Goal: Find specific fact: Find specific fact

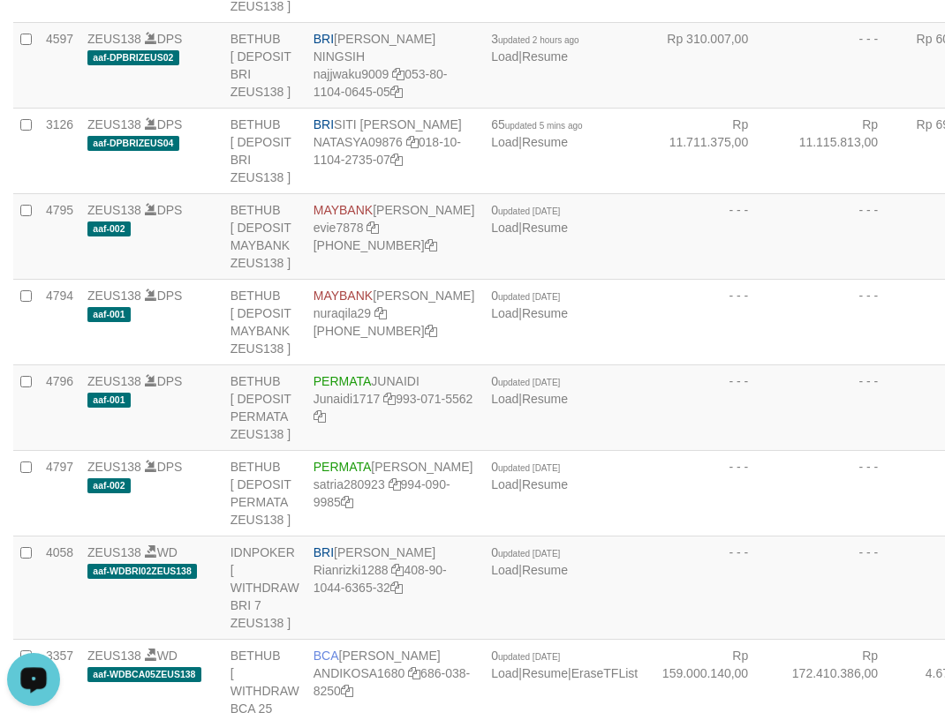
scroll to position [610, 0]
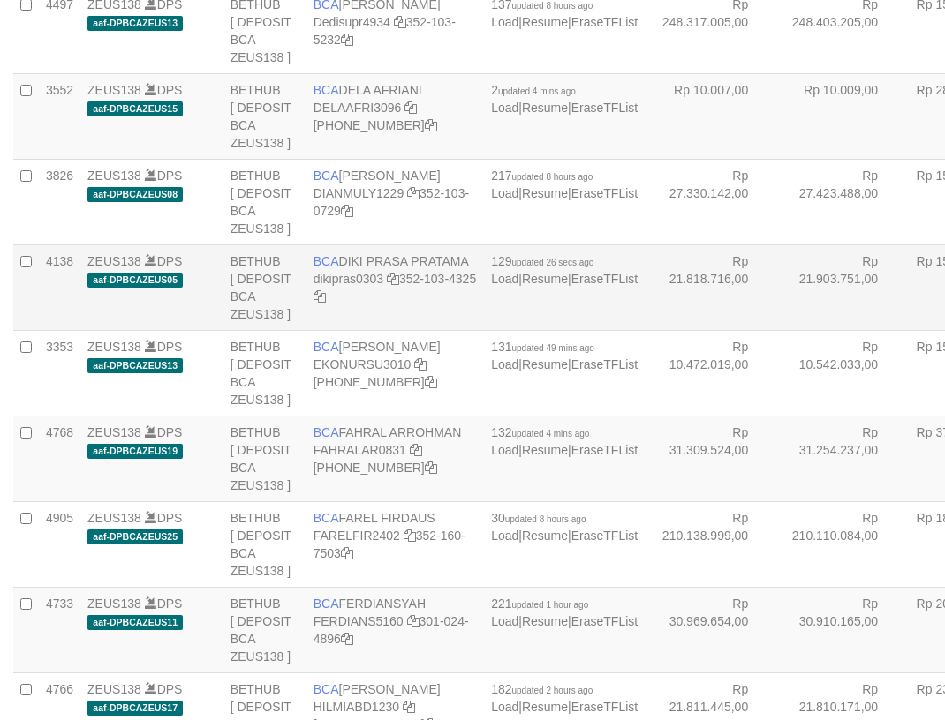
click at [353, 330] on td "BCA DIKI PRASA PRATAMA dikipras0303 352-103-4325" at bounding box center [394, 288] width 177 height 86
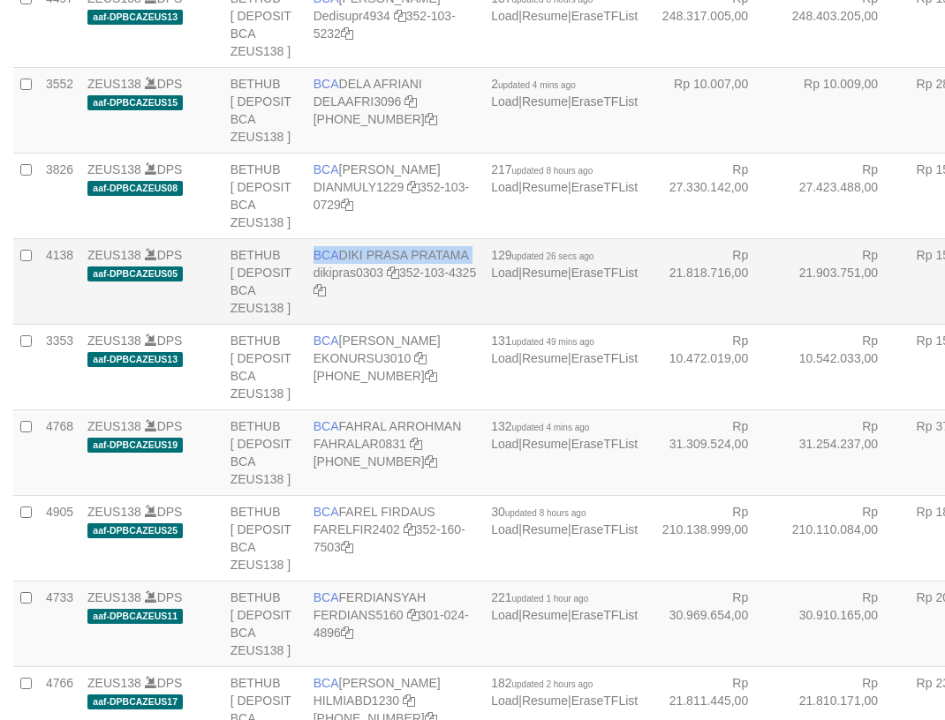
click at [353, 324] on td "BCA DIKI PRASA PRATAMA dikipras0303 352-103-4325" at bounding box center [394, 281] width 177 height 86
copy td "BCA DIKI PRASA PRATAMA"
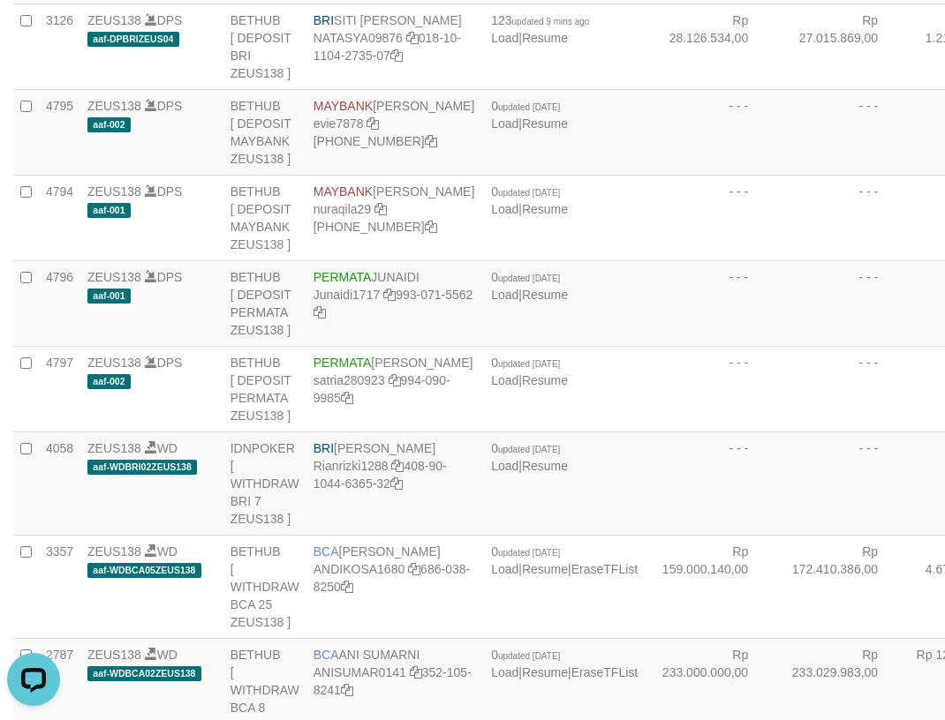
copy td "BRI RYAN GUNAWAN"
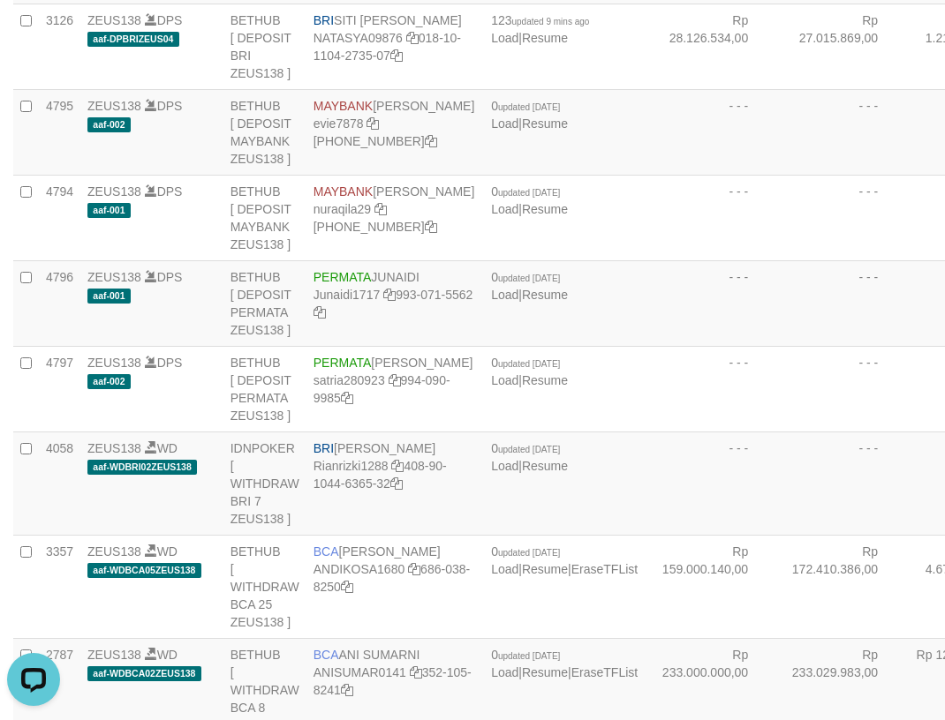
drag, startPoint x: 151, startPoint y: 22, endPoint x: 197, endPoint y: 0, distance: 50.9
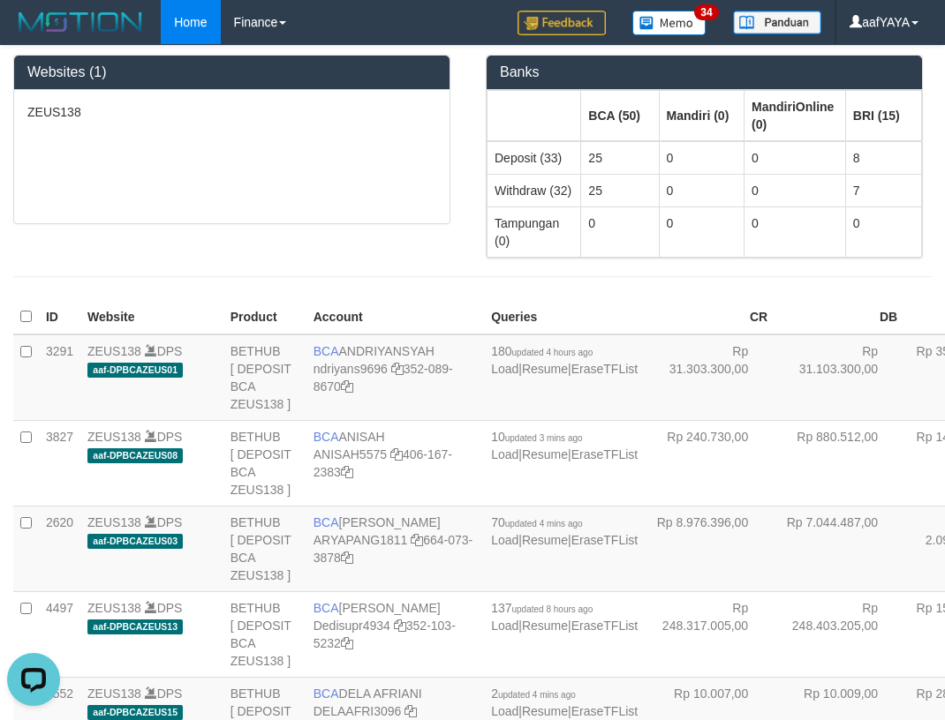
scroll to position [2158, 0]
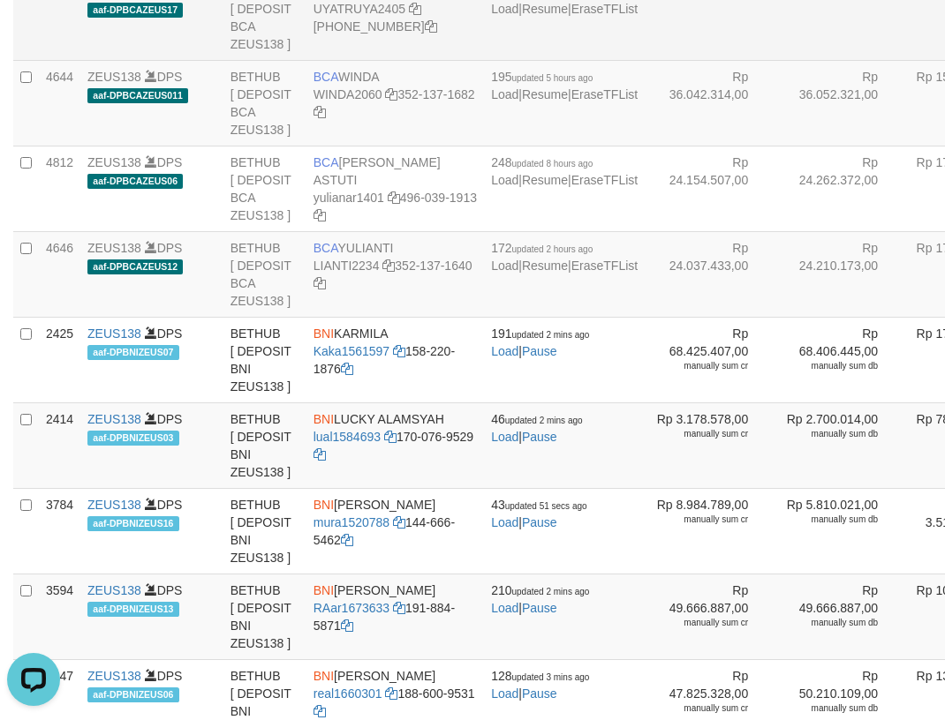
click at [401, 60] on td "BCA UYAT RUYAT UYATRUYA2405 406-230-4107" at bounding box center [394, 17] width 177 height 86
click at [400, 60] on td "BCA UYAT RUYAT UYATRUYA2405 406-230-4107" at bounding box center [394, 17] width 177 height 86
click at [398, 60] on td "BCA UYAT RUYAT UYATRUYA2405 406-230-4107" at bounding box center [394, 17] width 177 height 86
copy td "BCA UYAT RUYAT"
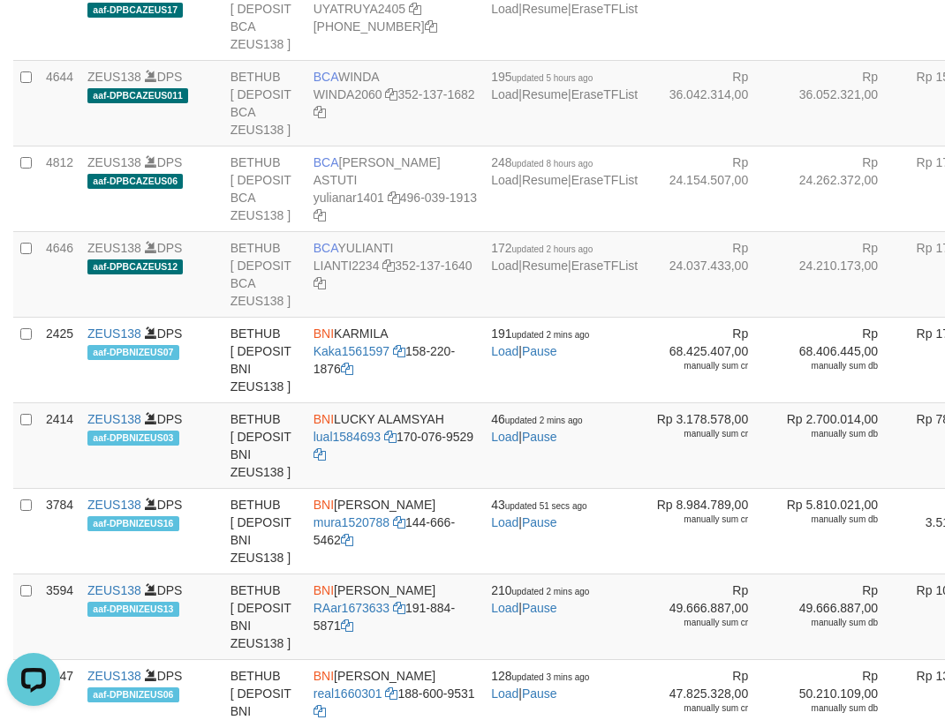
scroll to position [3207, 0]
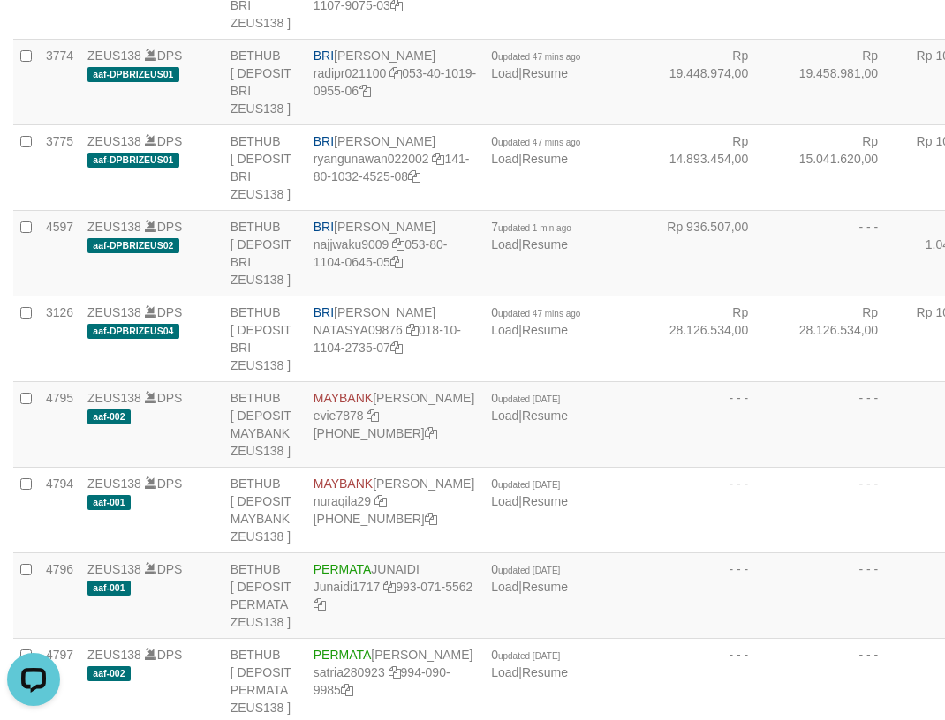
scroll to position [1539, 0]
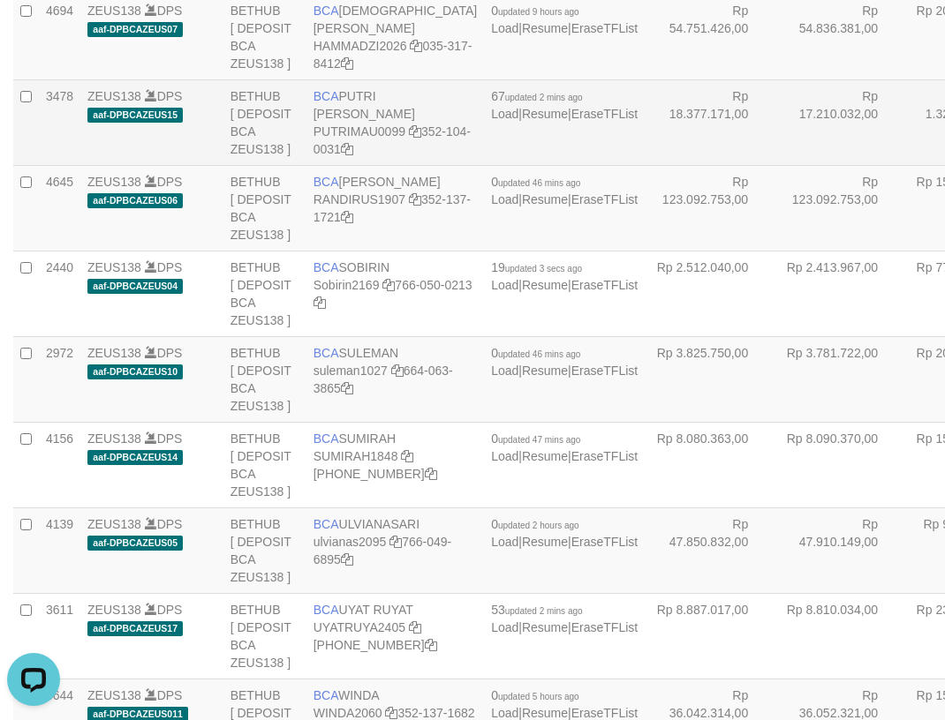
click at [399, 165] on td "BCA PUTRI MAUDY PUTRIMAU0099 352-104-0031" at bounding box center [394, 122] width 177 height 86
copy td "BCA PUTRI MAUDY"
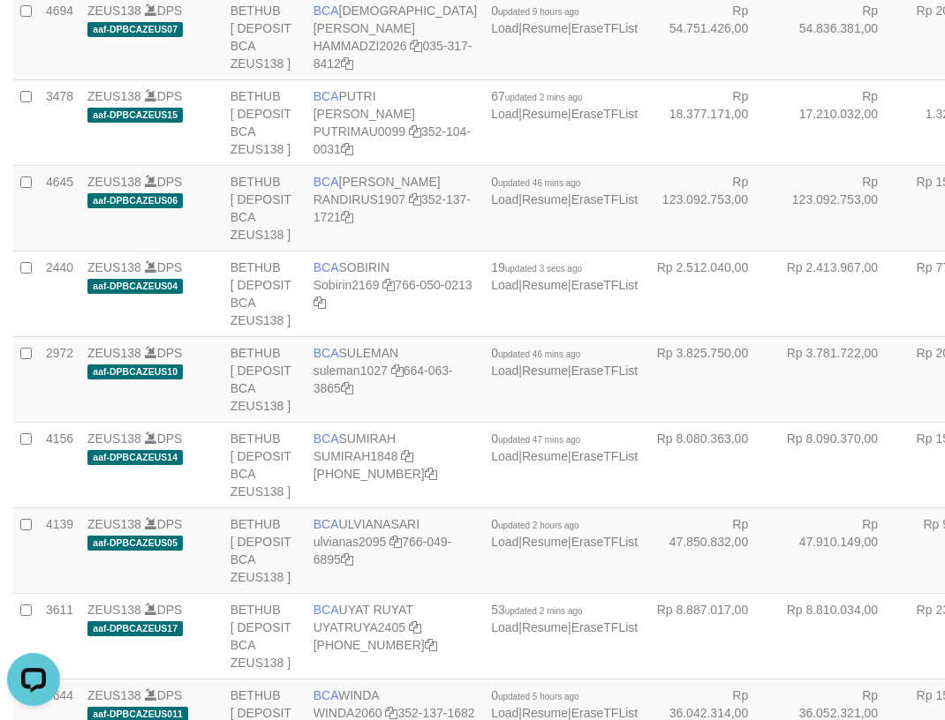
scroll to position [2999, 0]
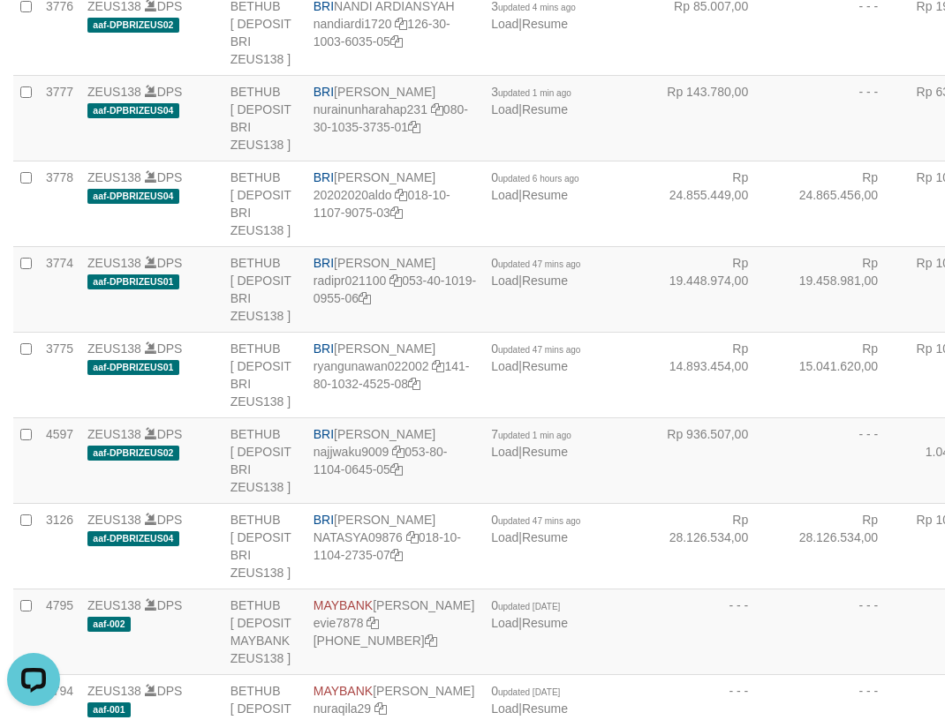
copy td "BRI HELMI"
